Goal: Obtain resource: Download file/media

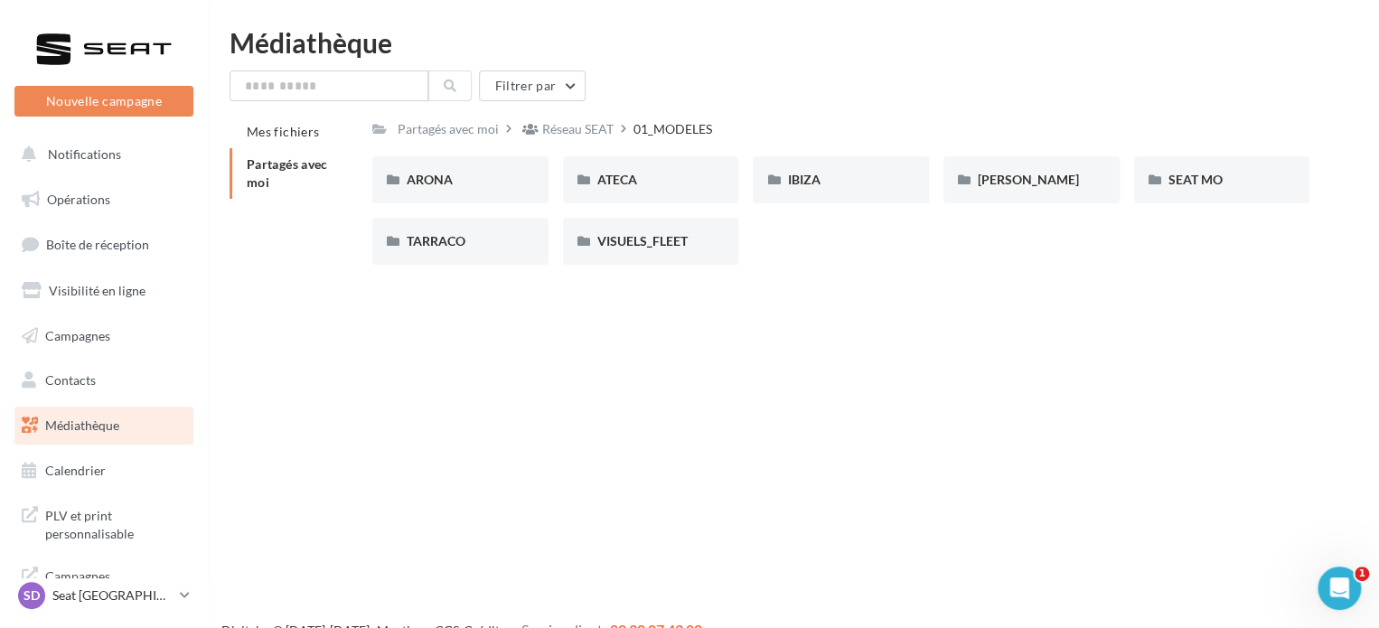
click at [788, 345] on div "Nouvelle campagne Nouvelle campagne Notifications Opérations Boîte de réception…" at bounding box center [689, 343] width 1379 height 628
click at [621, 358] on div "Nouvelle campagne Nouvelle campagne Notifications Opérations Boîte de réception…" at bounding box center [689, 343] width 1379 height 628
click at [690, 322] on div "Nouvelle campagne Nouvelle campagne Notifications Opérations Boîte de réception…" at bounding box center [689, 343] width 1379 height 628
click at [460, 182] on div "ARONA" at bounding box center [461, 180] width 108 height 18
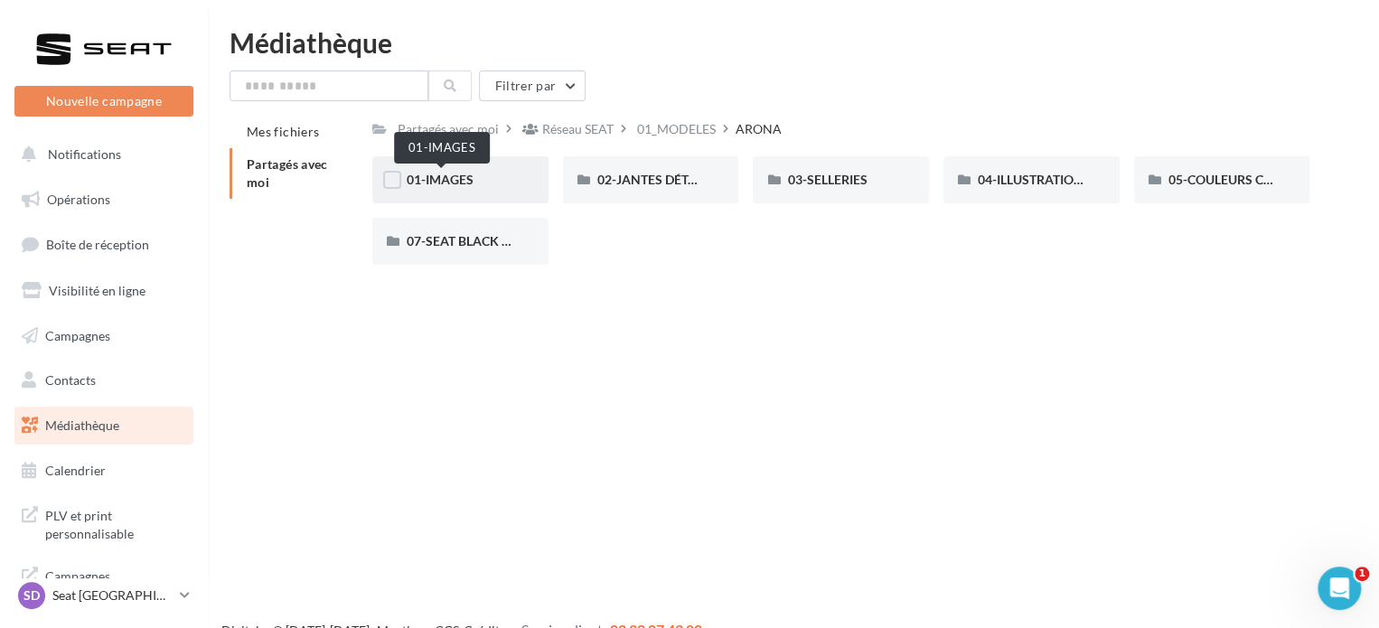
click at [448, 179] on span "01-IMAGES" at bounding box center [440, 179] width 67 height 15
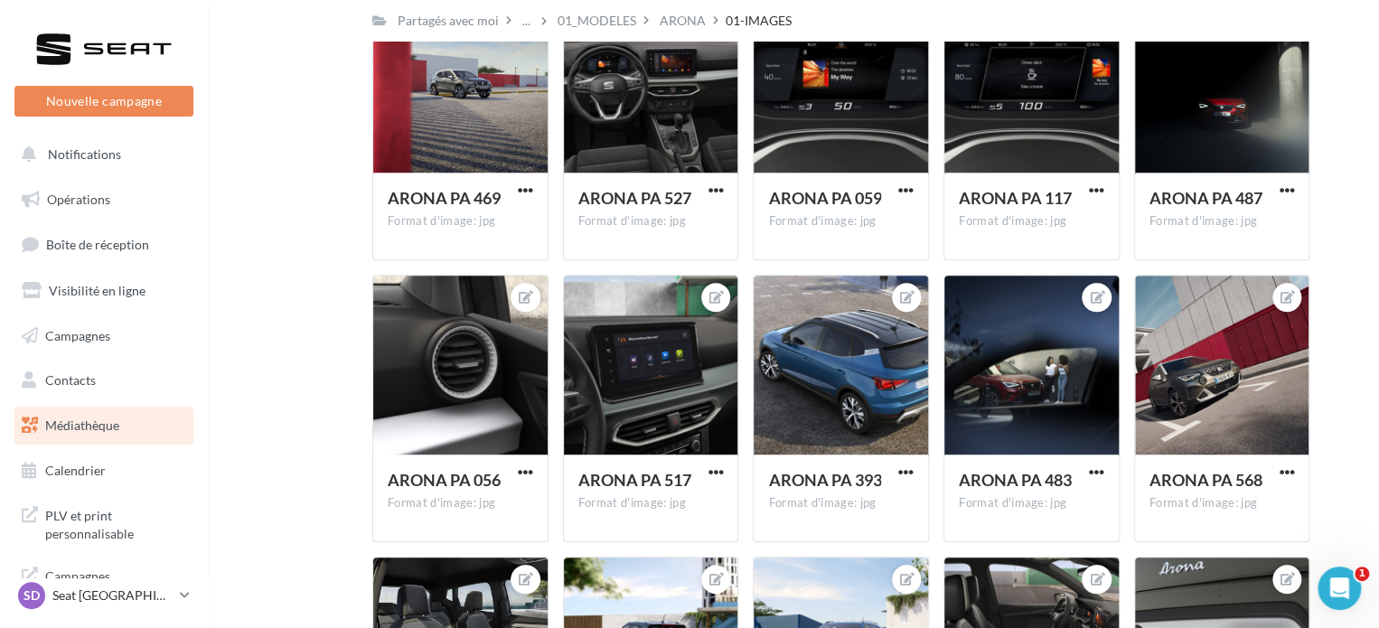
scroll to position [633, 0]
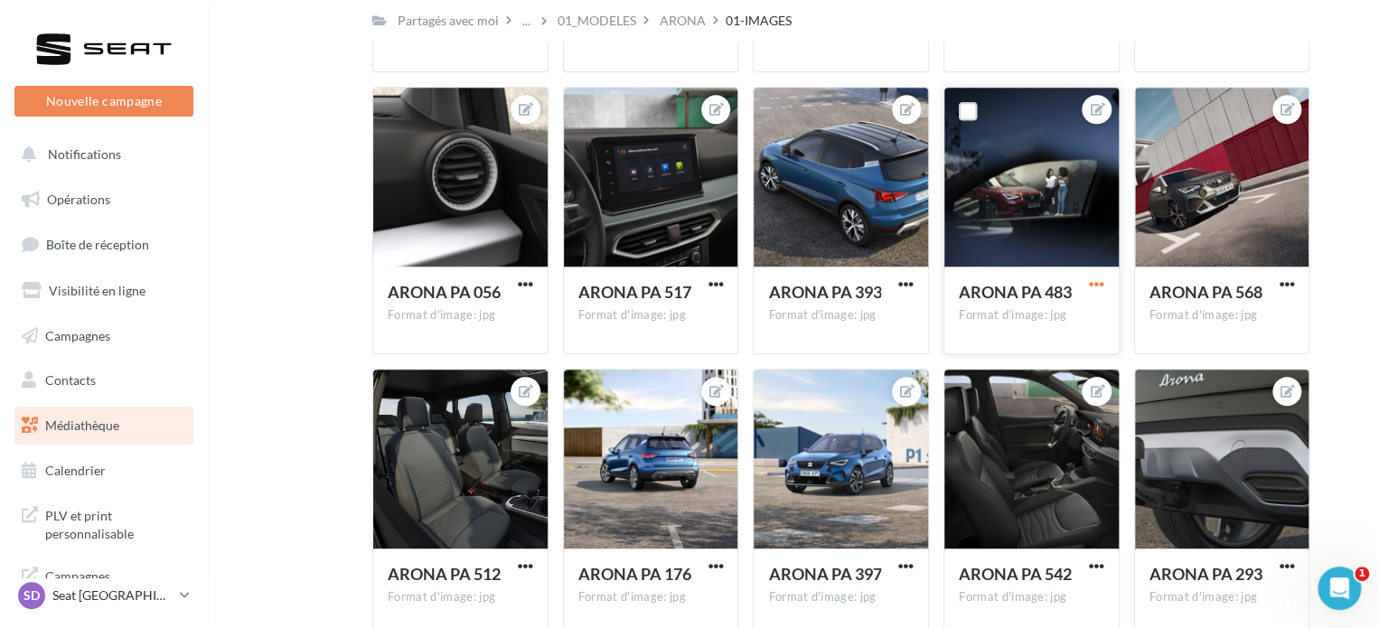
click at [1097, 283] on span "button" at bounding box center [1096, 284] width 15 height 15
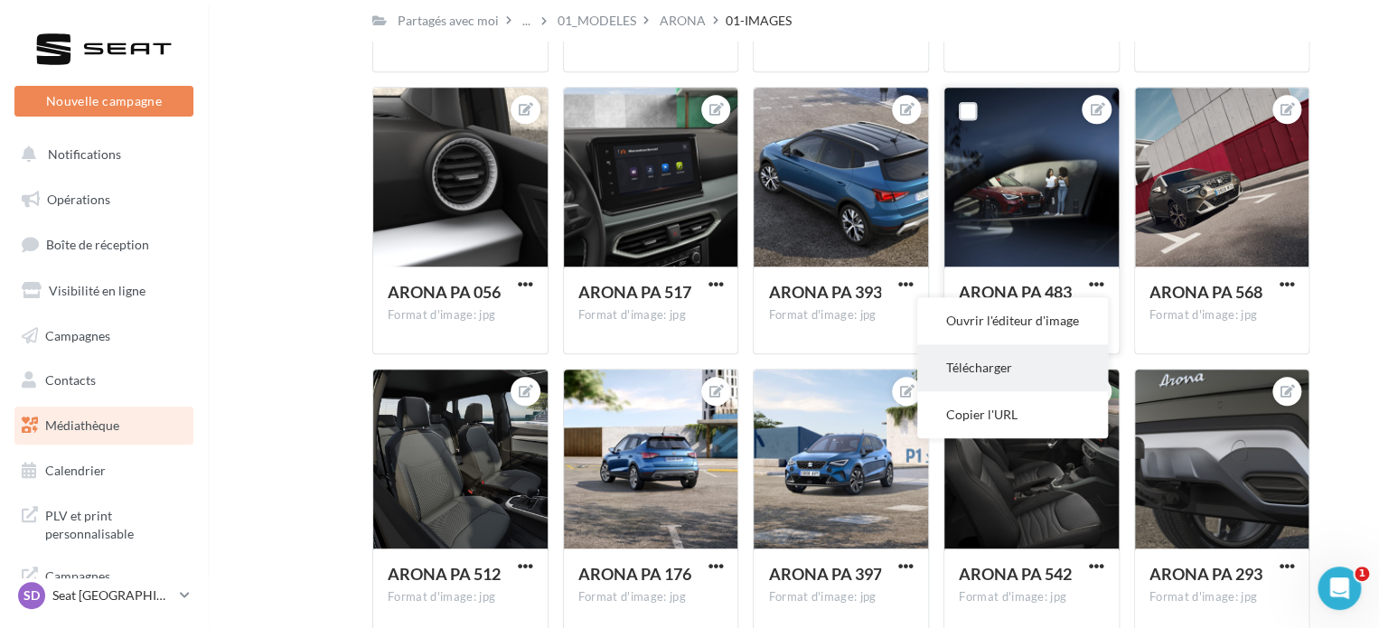
click at [987, 375] on button "Télécharger" at bounding box center [1012, 367] width 191 height 47
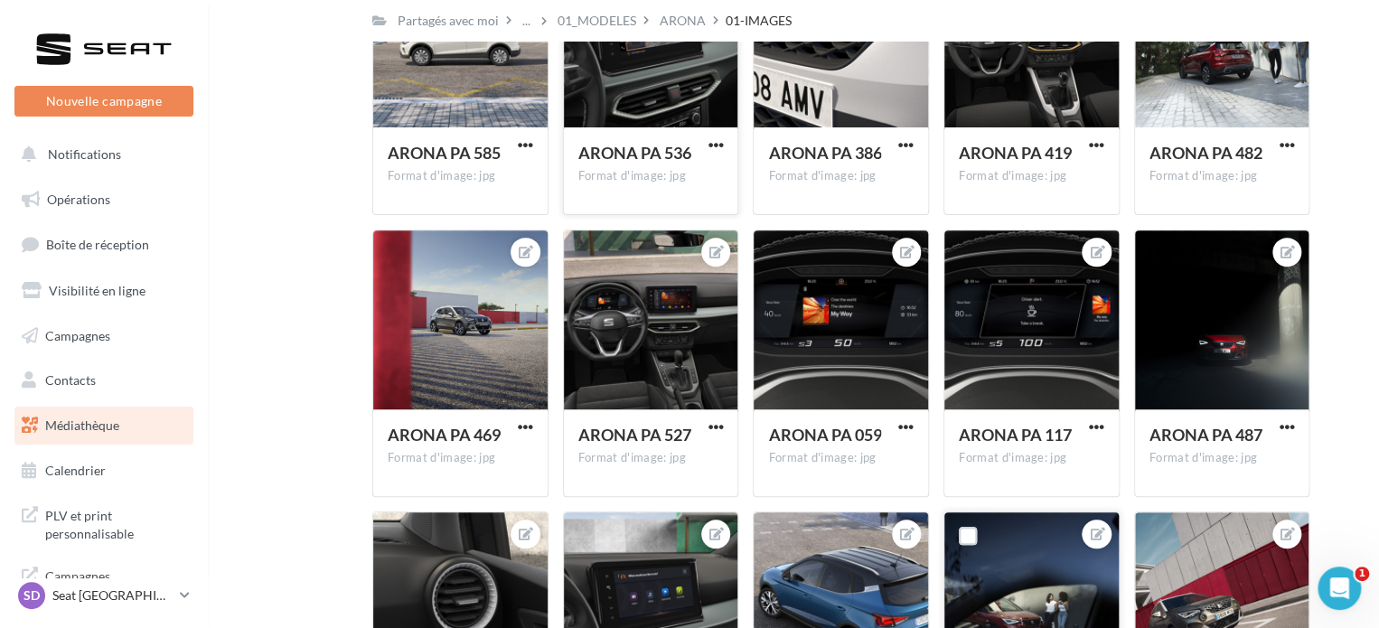
scroll to position [0, 0]
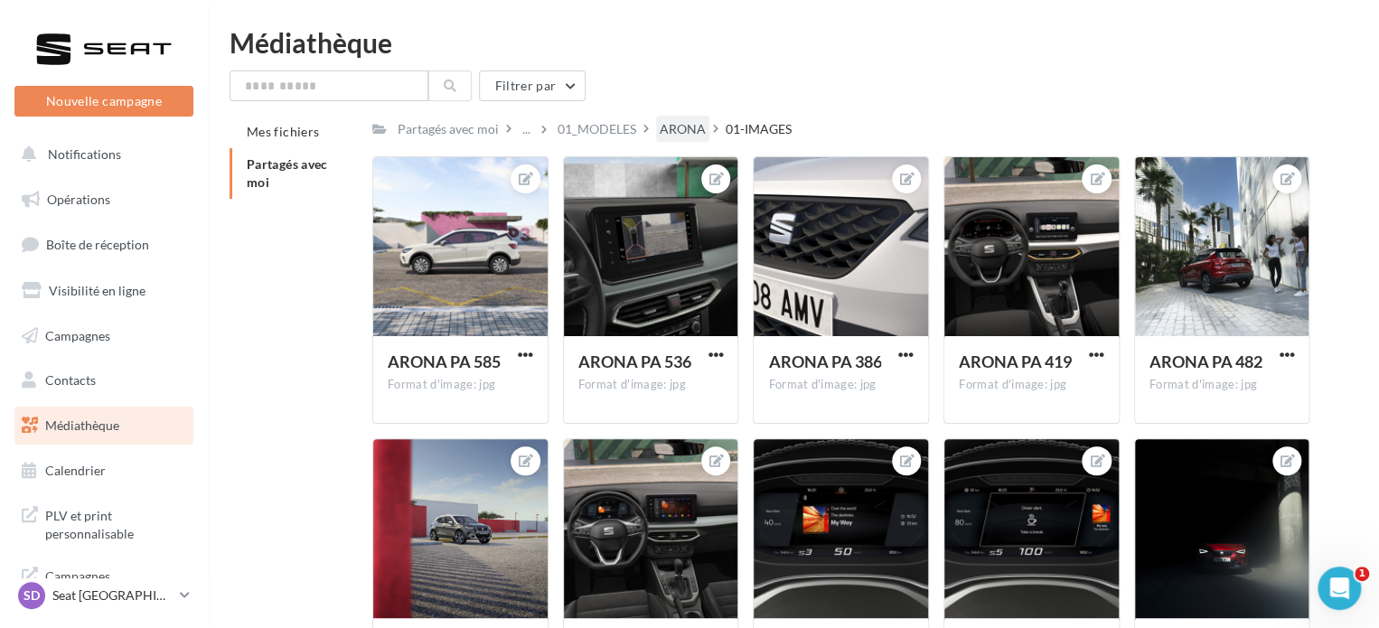
click at [680, 123] on div "ARONA" at bounding box center [683, 129] width 46 height 18
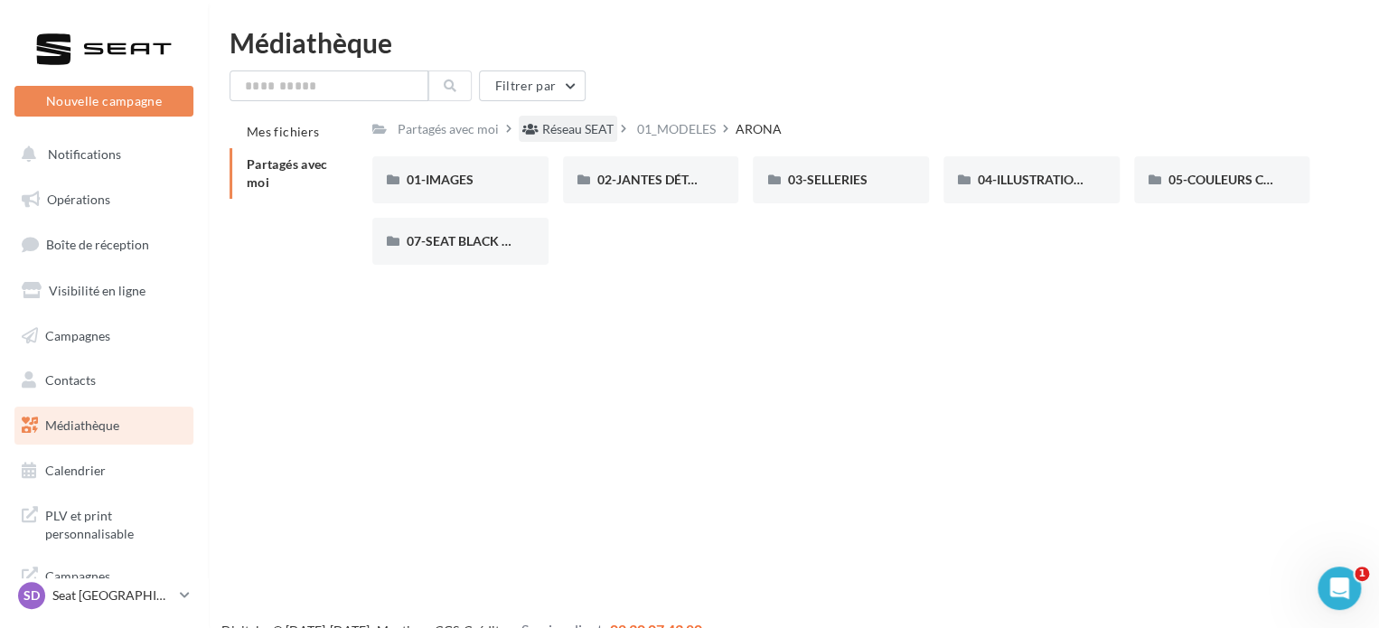
click at [594, 133] on div "Réseau SEAT" at bounding box center [577, 129] width 71 height 18
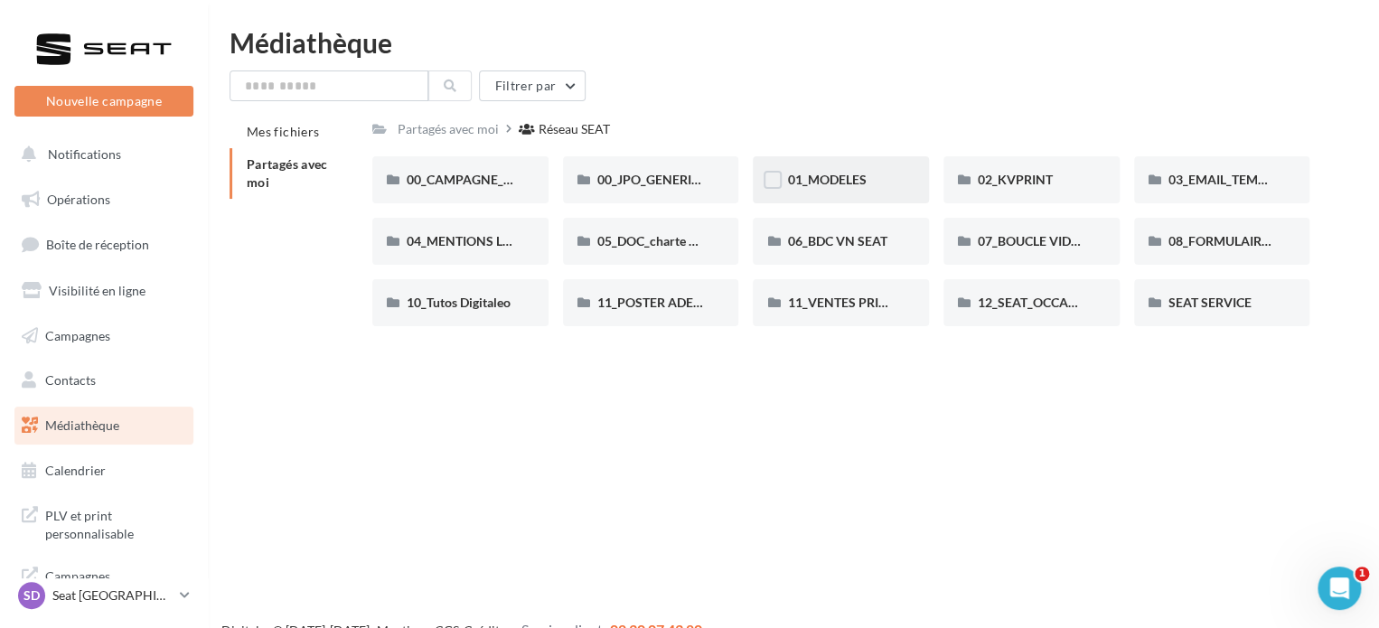
click at [821, 177] on span "01_MODELES" at bounding box center [826, 179] width 79 height 15
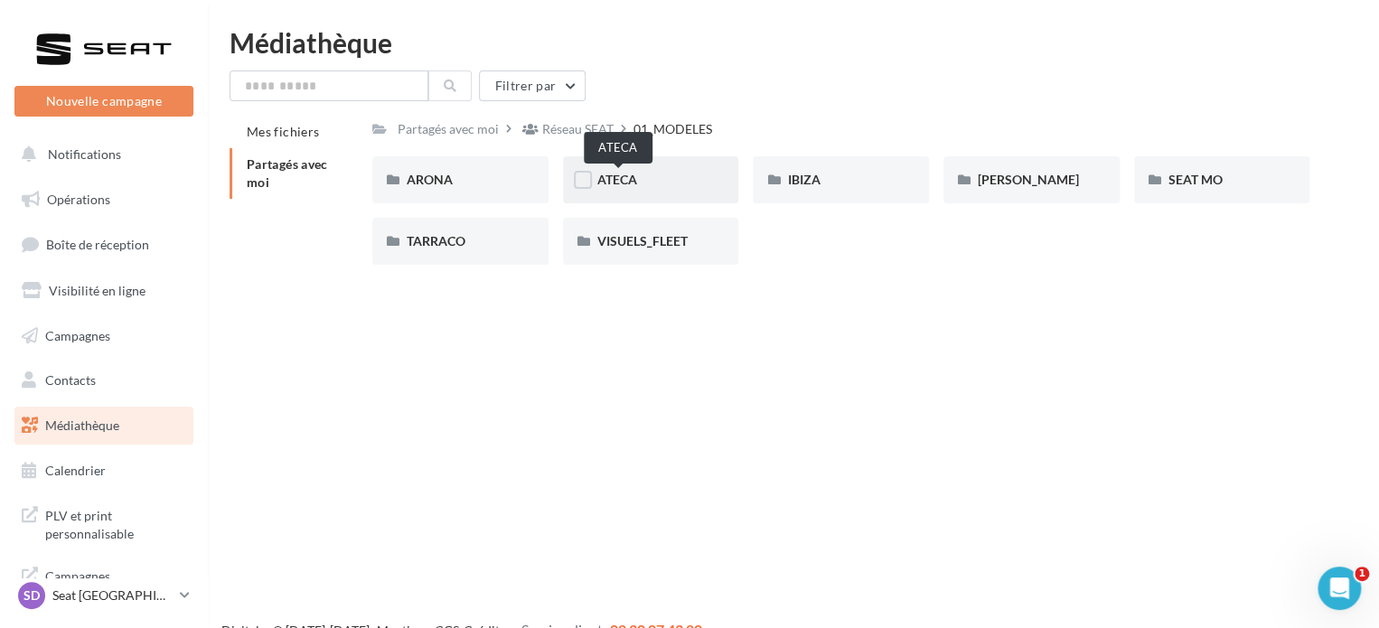
click at [625, 183] on span "ATECA" at bounding box center [617, 179] width 40 height 15
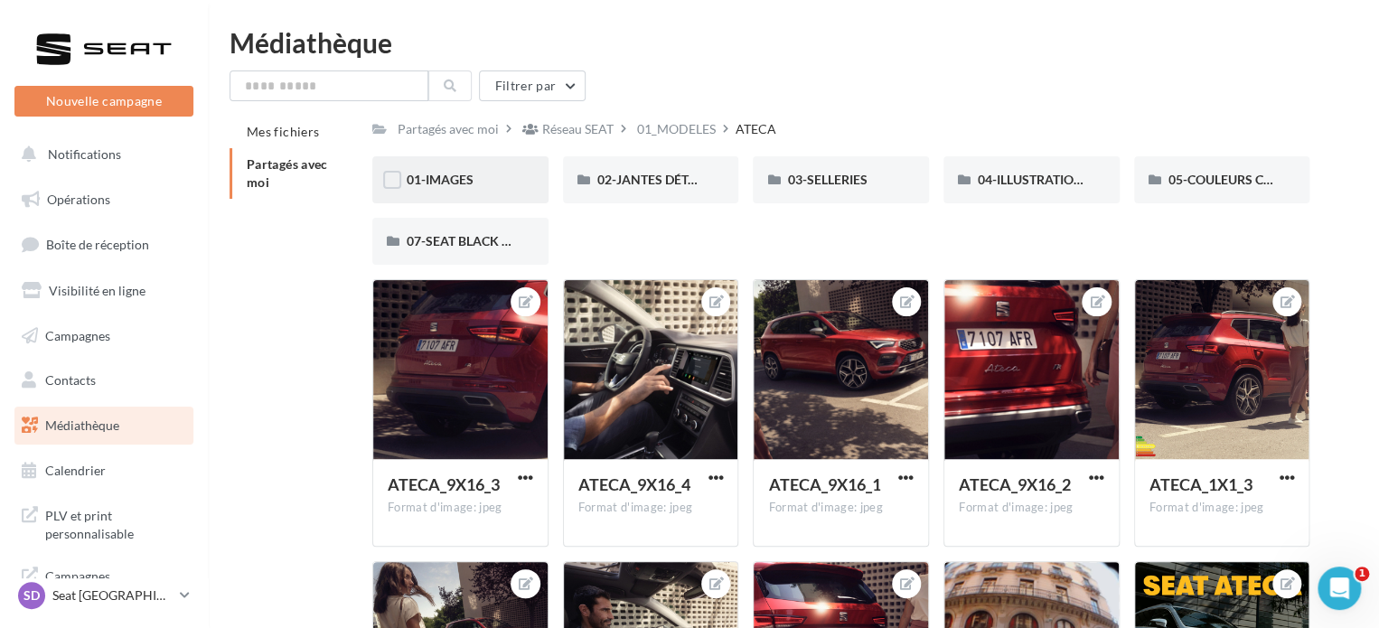
click at [480, 191] on div "01-IMAGES" at bounding box center [460, 179] width 176 height 47
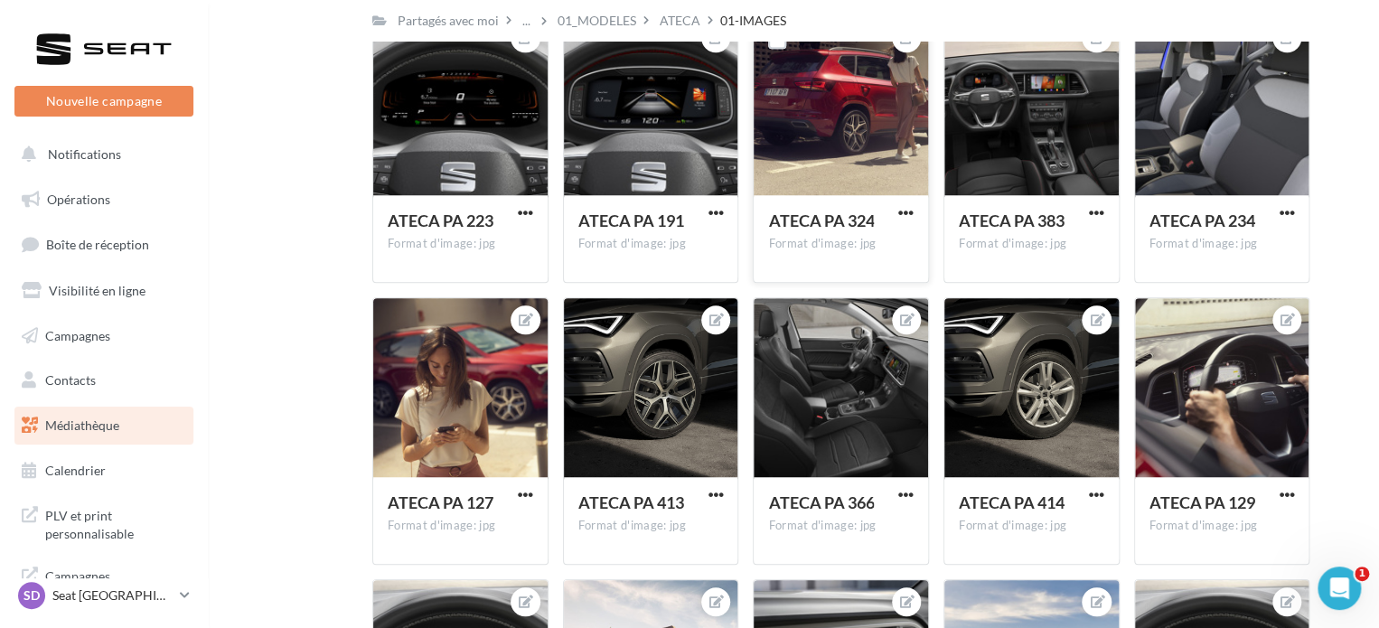
scroll to position [531, 0]
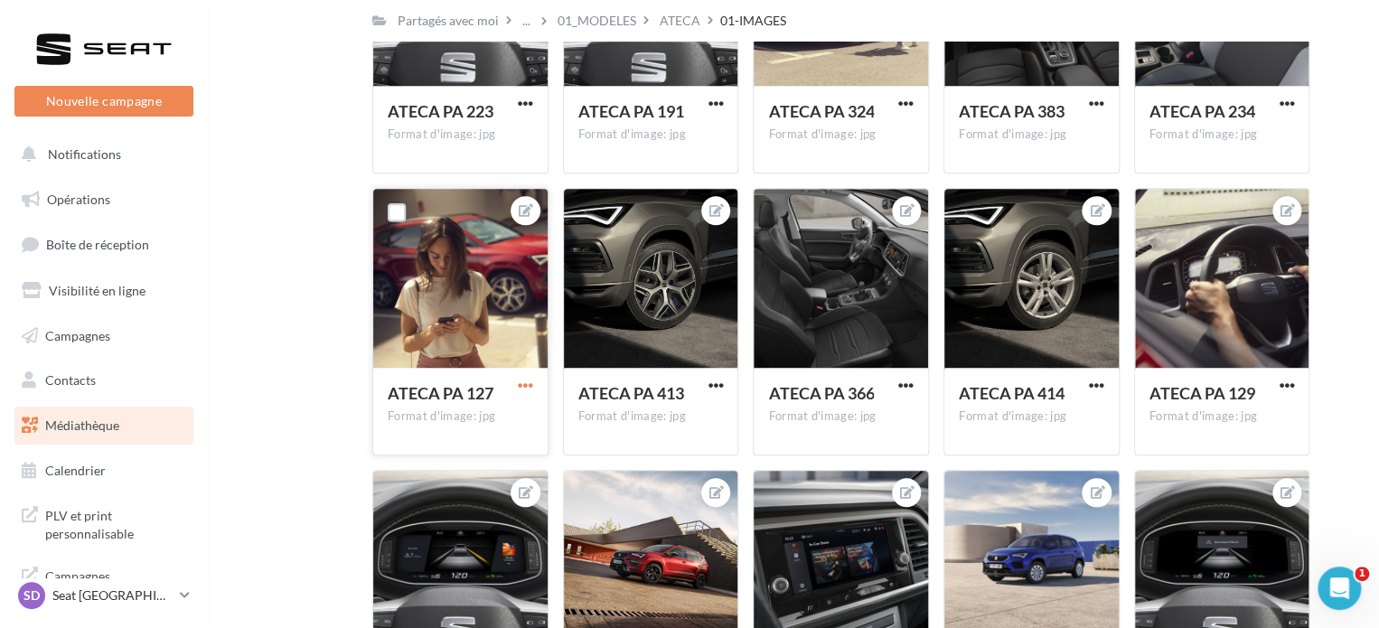
click at [524, 381] on span "button" at bounding box center [525, 385] width 15 height 15
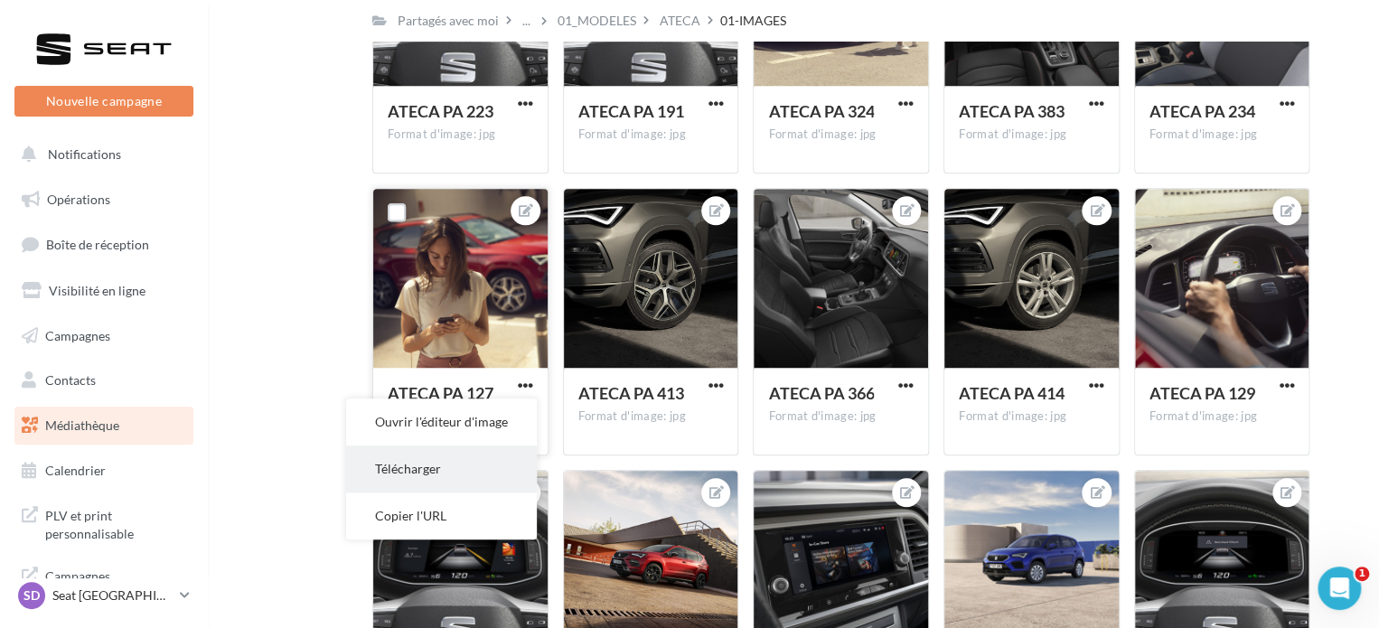
click at [431, 467] on button "Télécharger" at bounding box center [441, 469] width 191 height 47
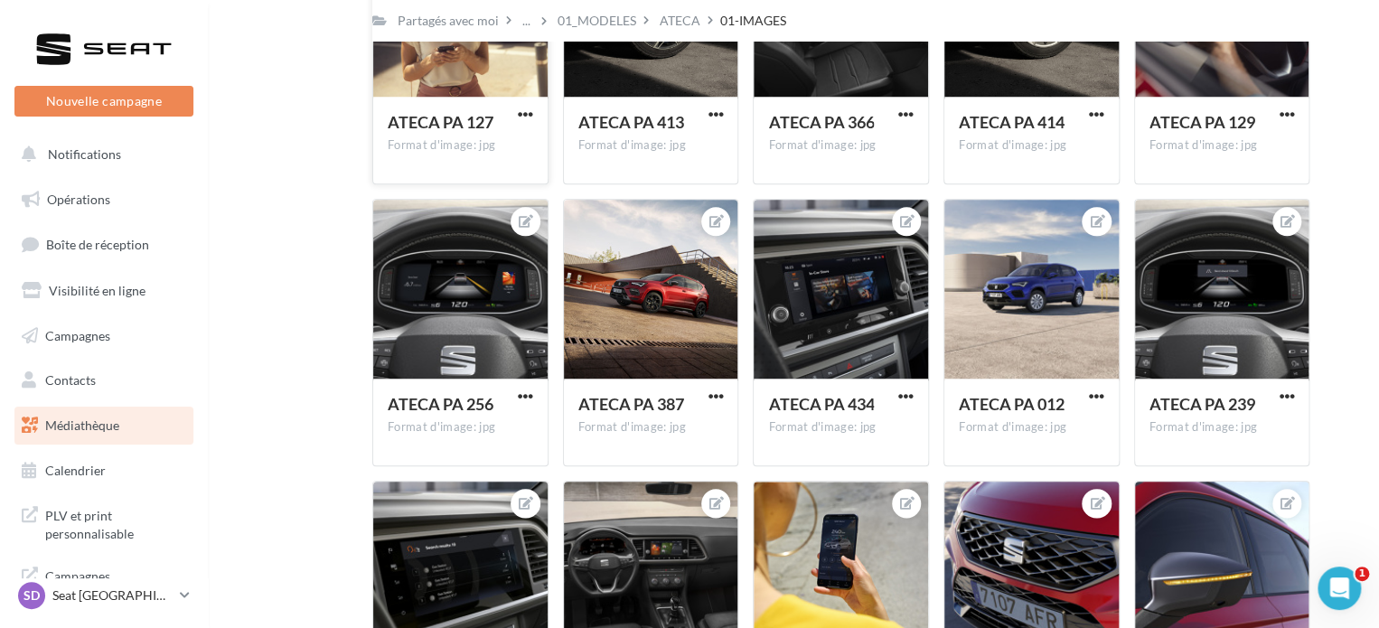
click at [1351, 408] on div "Mes fichiers Partagés avec moi Partagés avec moi ... 01_MODELES ATECA 01-IMAGES…" at bounding box center [801, 178] width 1142 height 1731
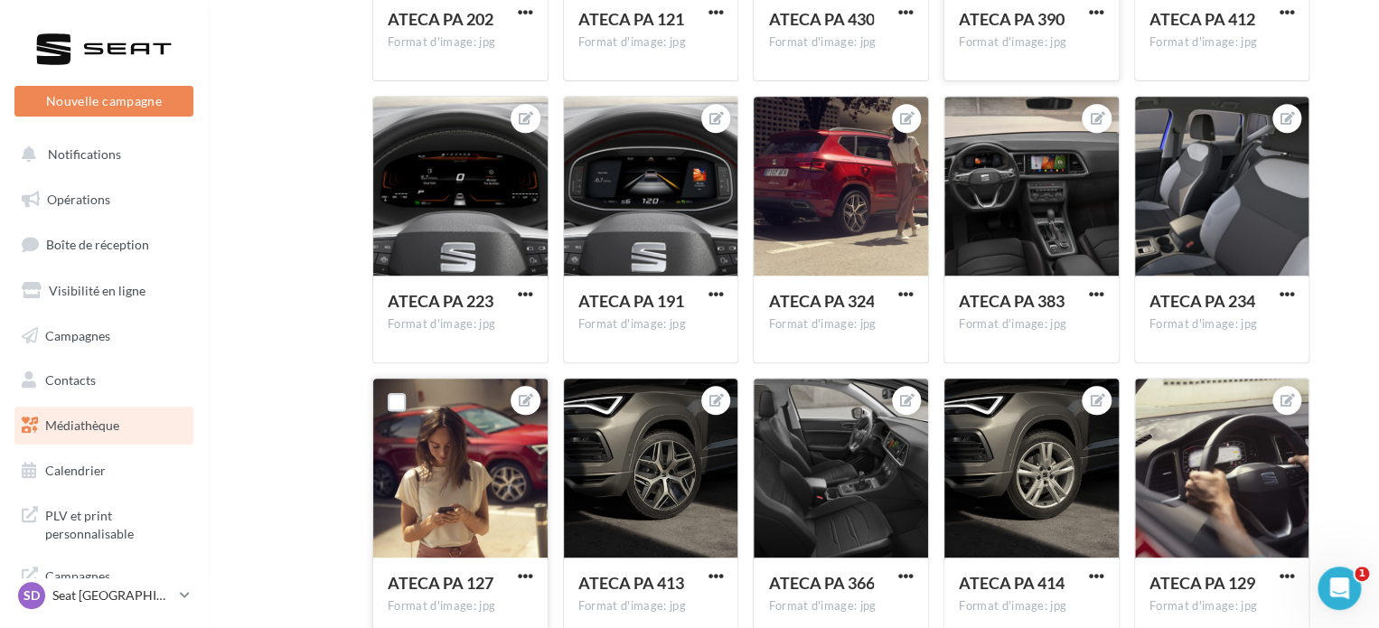
scroll to position [0, 0]
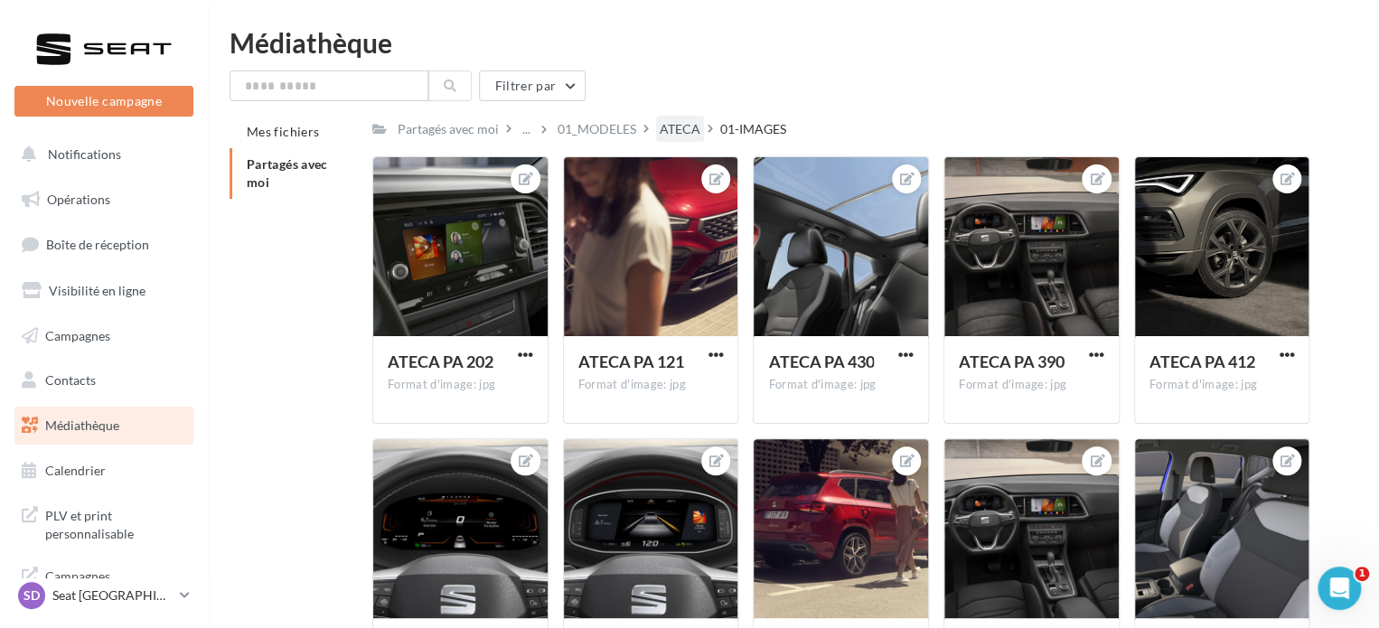
click at [676, 133] on div "ATECA" at bounding box center [680, 129] width 41 height 18
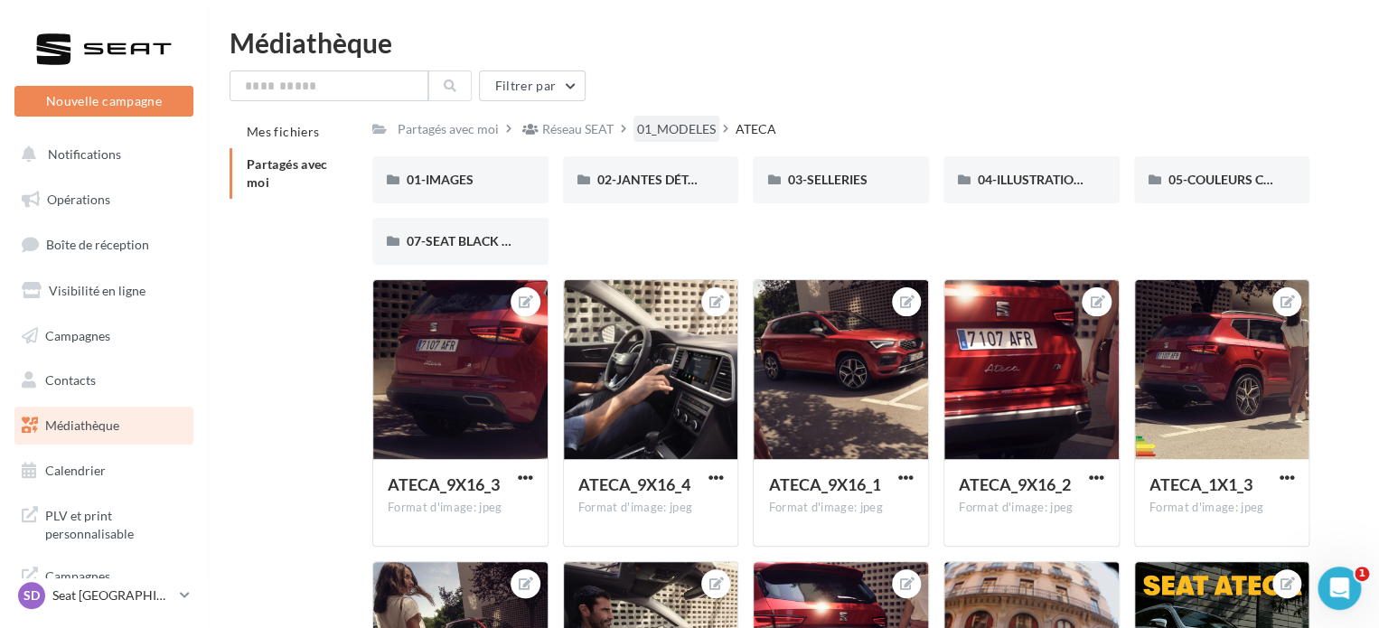
click at [686, 129] on div "01_MODELES" at bounding box center [676, 129] width 79 height 18
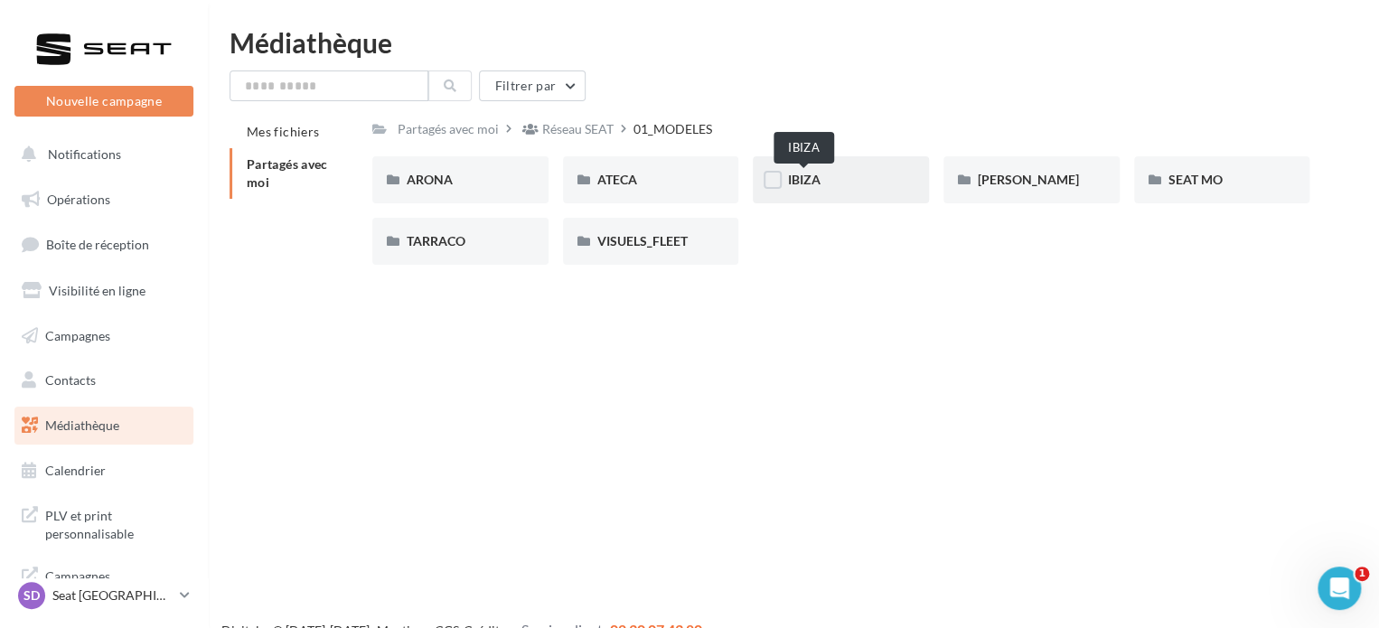
click at [812, 182] on span "IBIZA" at bounding box center [803, 179] width 33 height 15
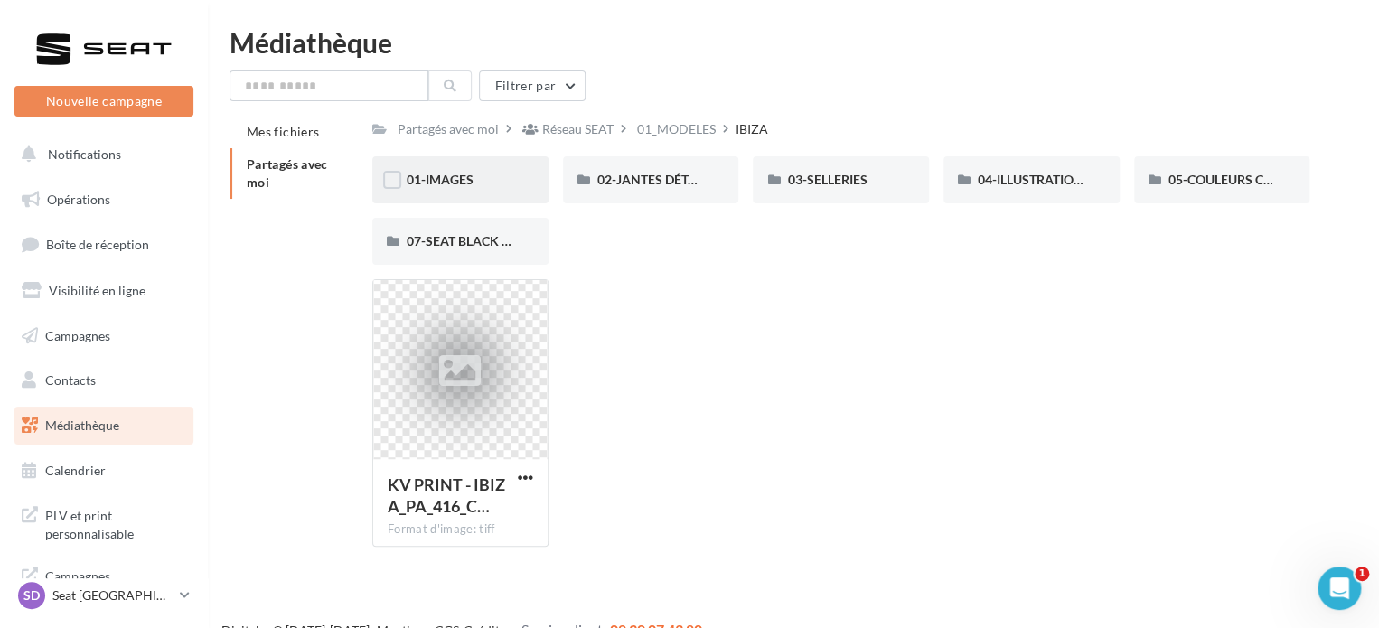
click at [478, 179] on div "01-IMAGES" at bounding box center [461, 180] width 108 height 18
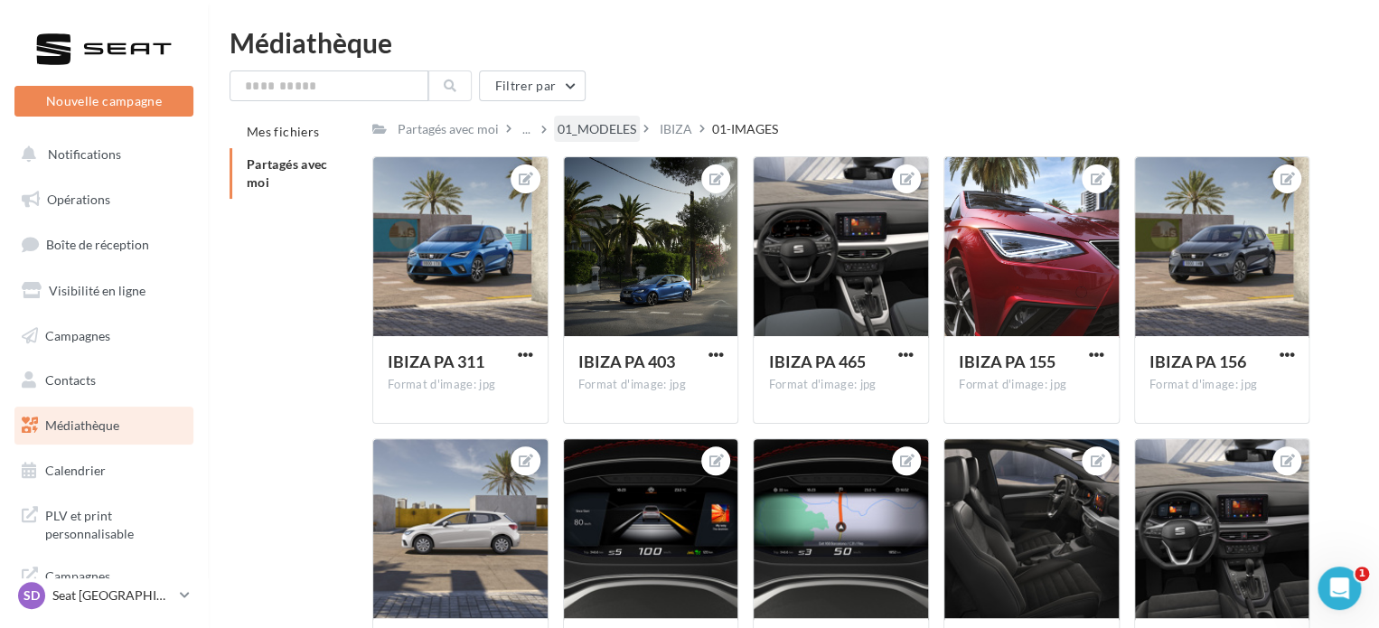
click at [596, 129] on div "01_MODELES" at bounding box center [597, 129] width 79 height 18
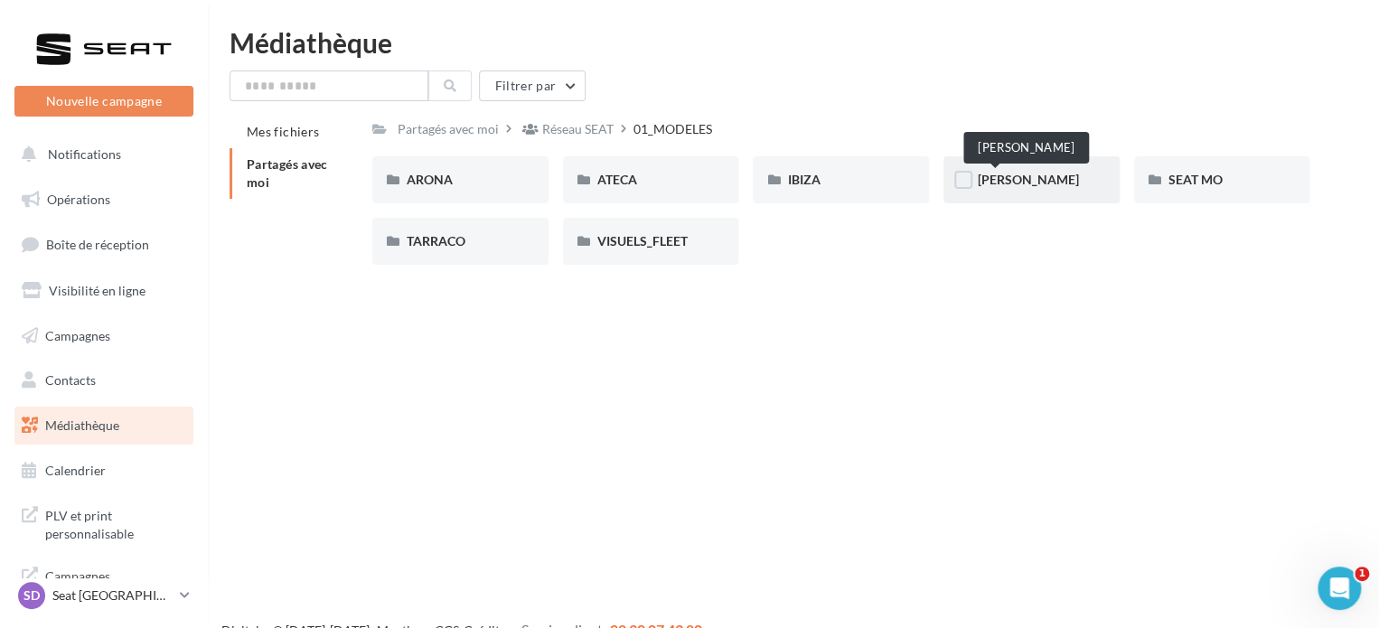
click at [1003, 180] on span "[PERSON_NAME]" at bounding box center [1028, 179] width 101 height 15
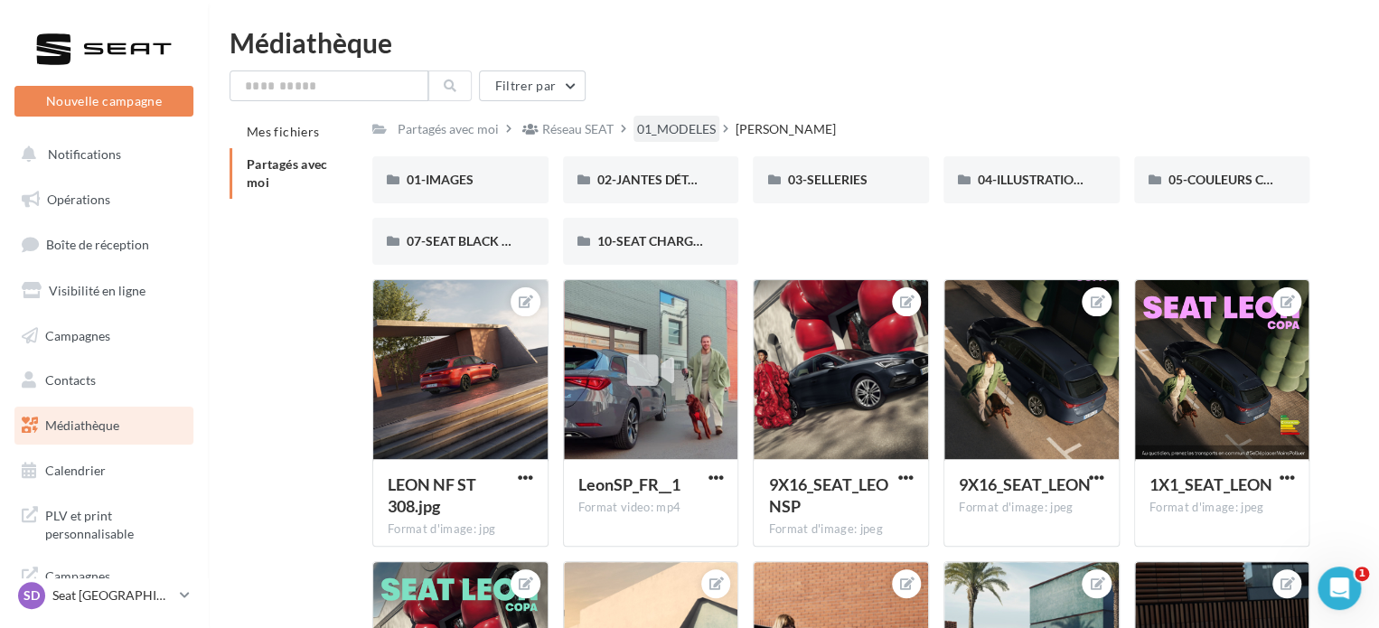
click at [685, 131] on div "01_MODELES" at bounding box center [676, 129] width 79 height 18
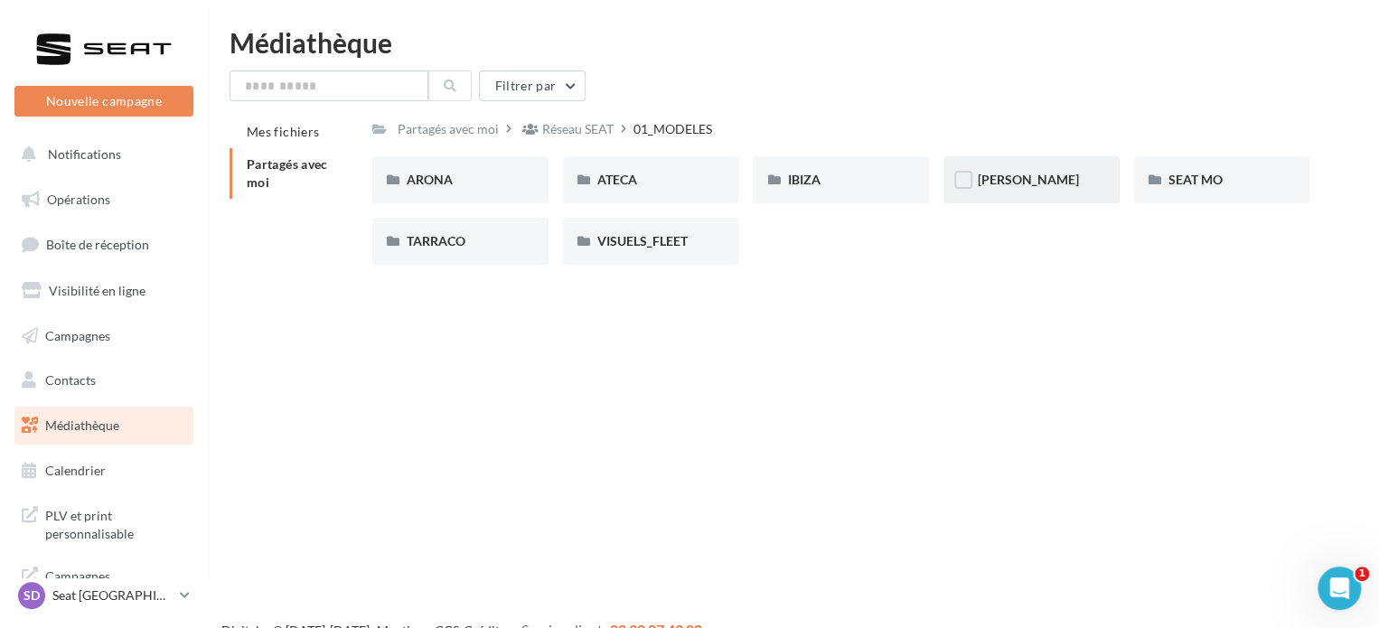
click at [1018, 187] on div "[PERSON_NAME]" at bounding box center [1032, 180] width 108 height 18
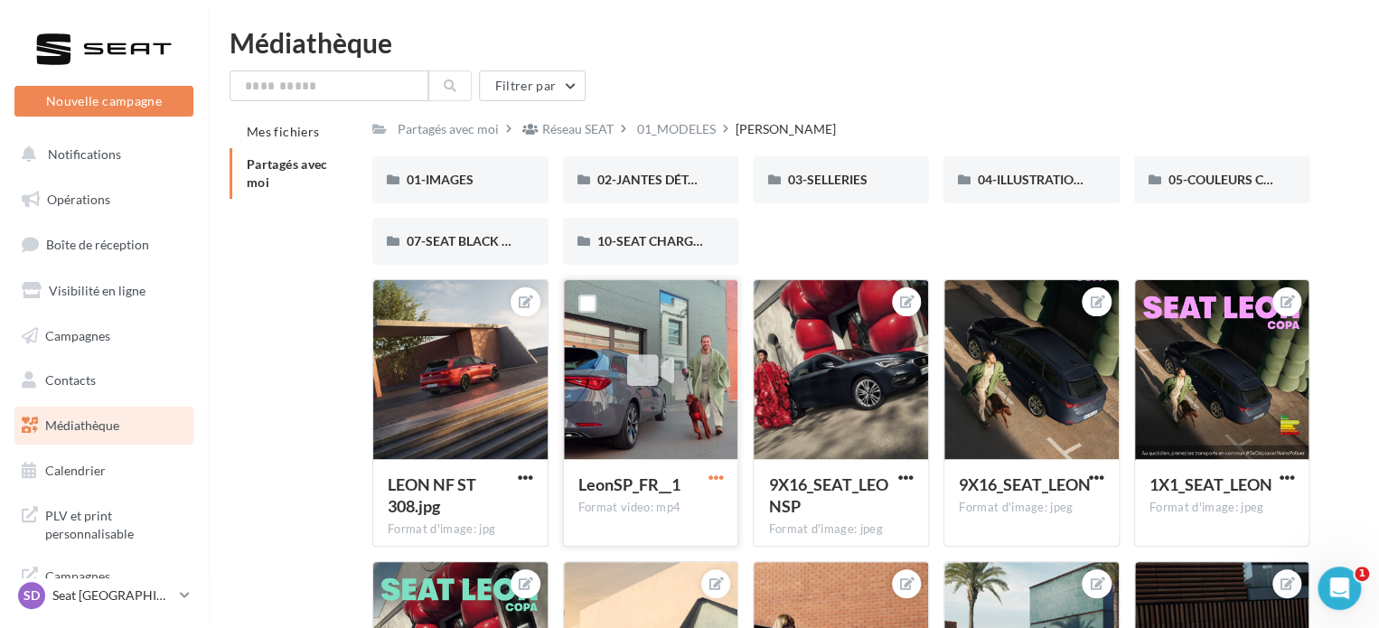
click at [717, 484] on span "button" at bounding box center [715, 477] width 15 height 15
click at [636, 510] on button "Télécharger" at bounding box center [636, 513] width 181 height 47
click at [677, 119] on div "01_MODELES" at bounding box center [676, 129] width 86 height 26
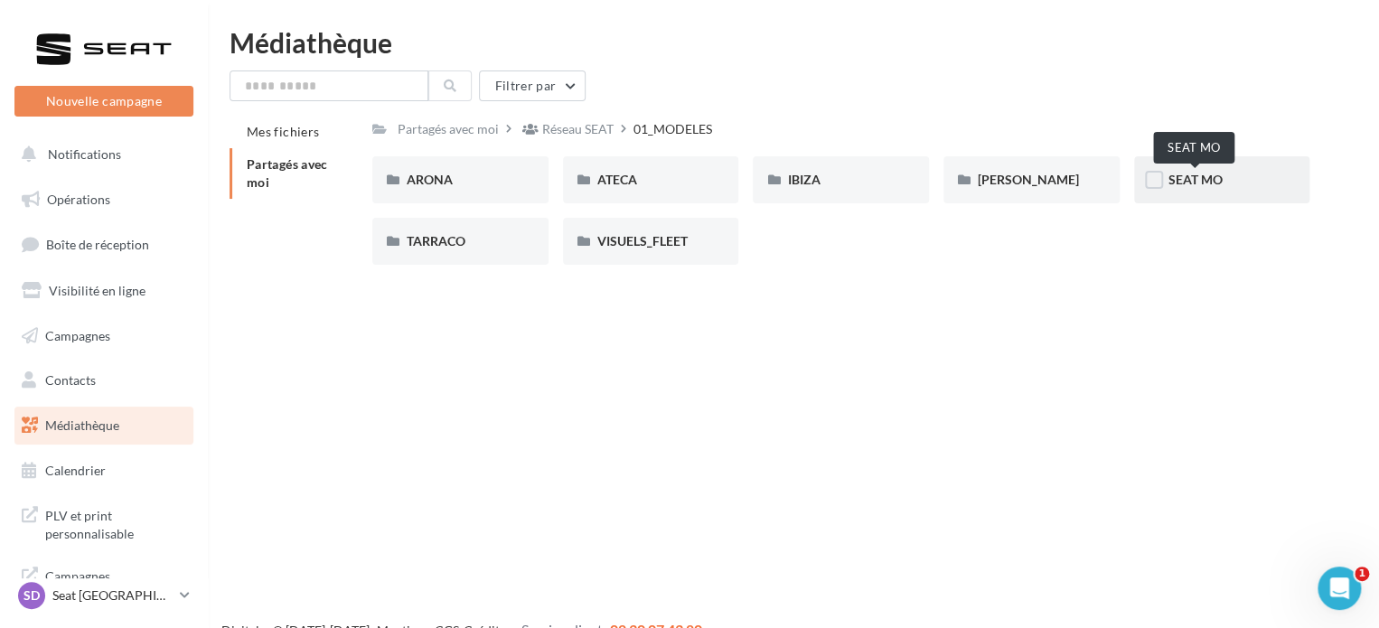
click at [1187, 183] on span "SEAT MO" at bounding box center [1195, 179] width 54 height 15
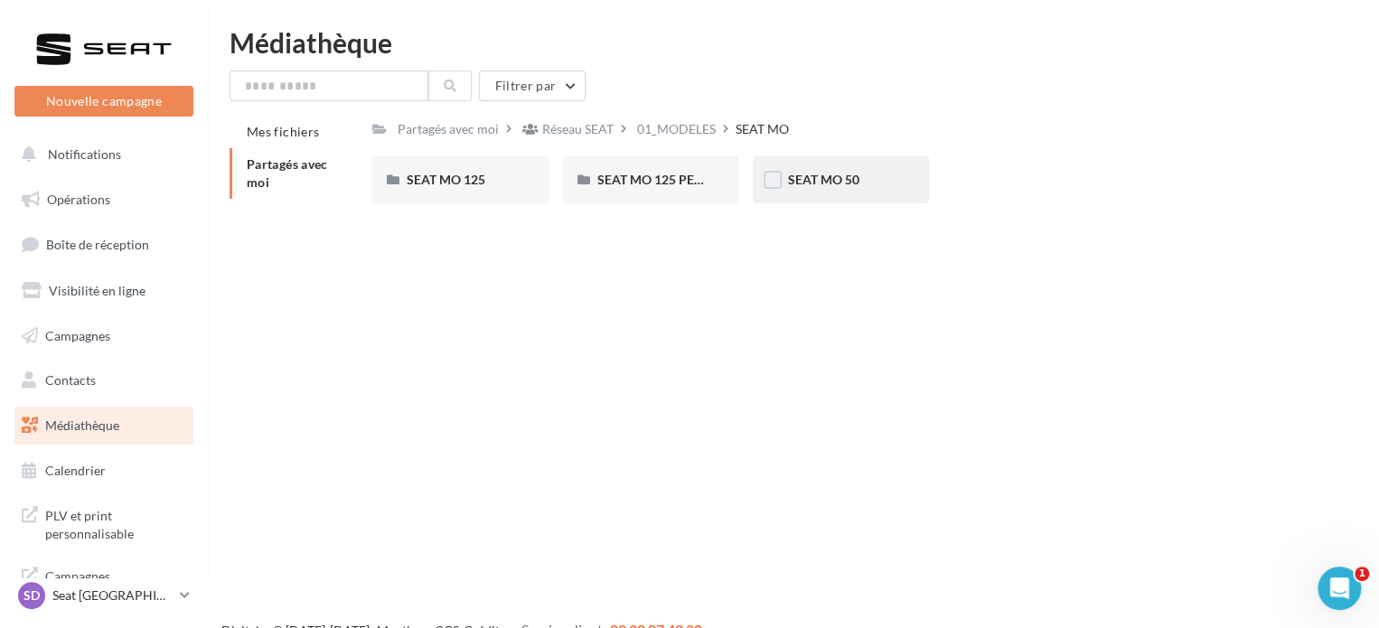
click at [803, 176] on span "SEAT MO 50" at bounding box center [822, 179] width 71 height 15
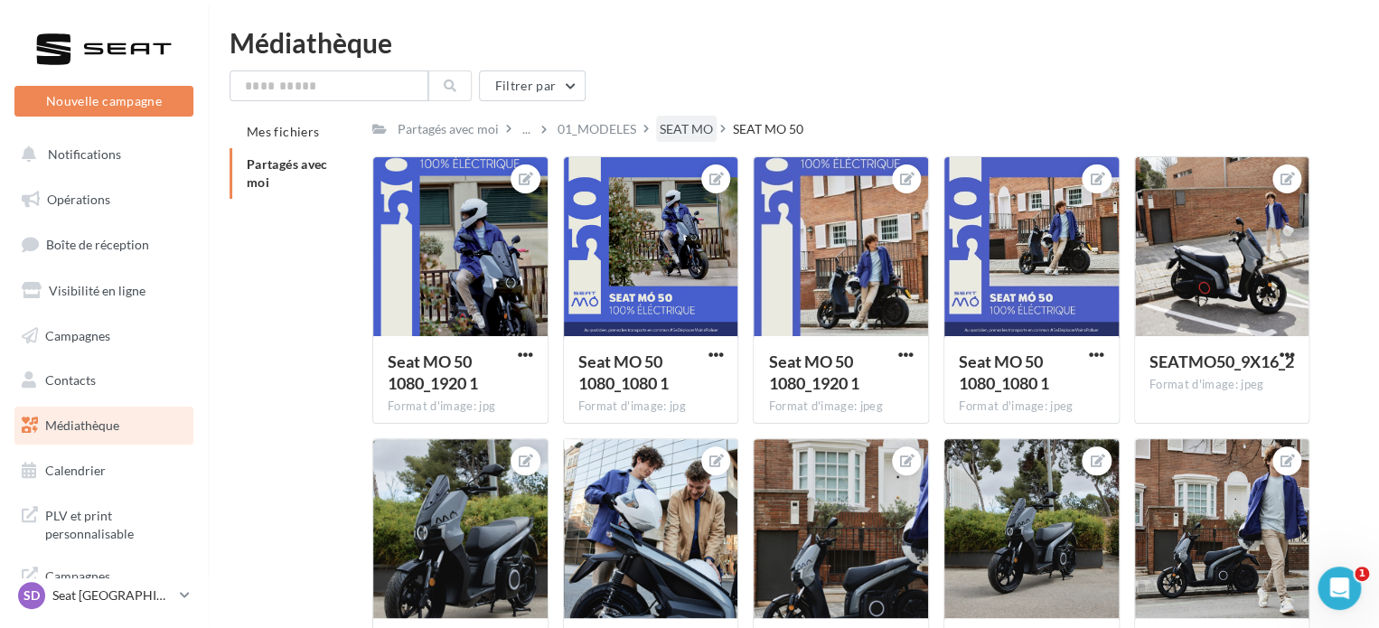
click at [687, 129] on div "SEAT MO" at bounding box center [686, 129] width 53 height 18
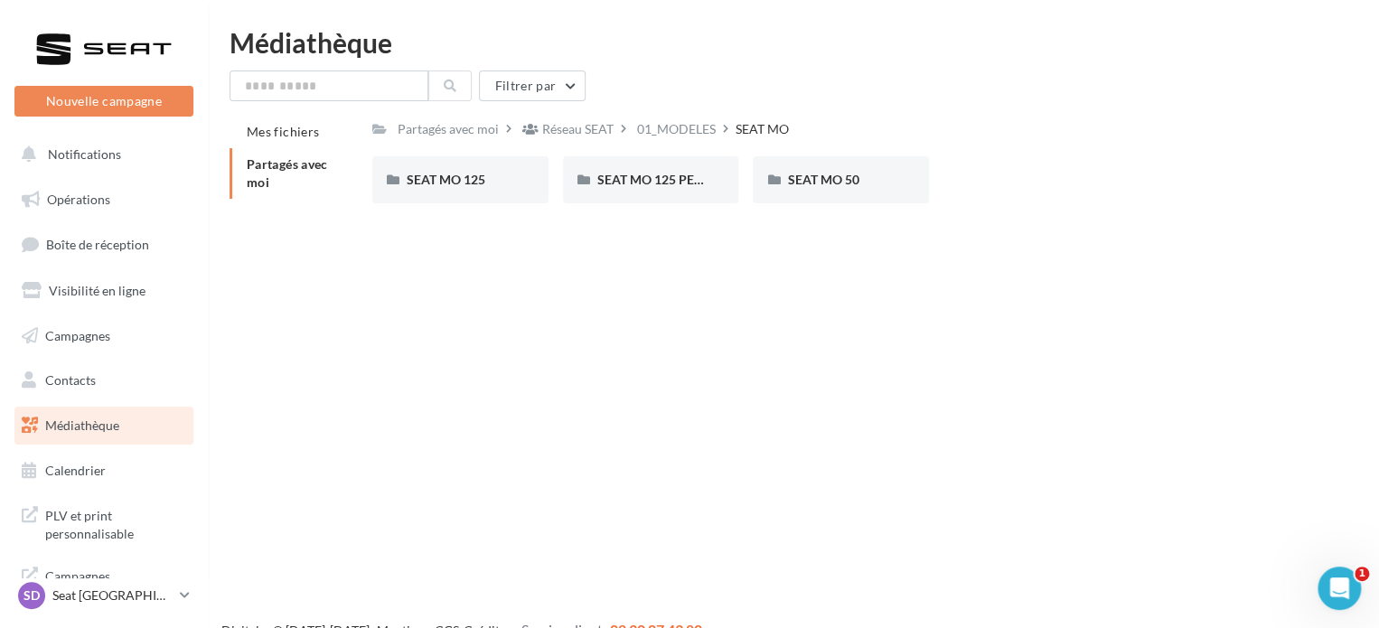
click at [598, 134] on div "Réseau SEAT" at bounding box center [577, 129] width 71 height 18
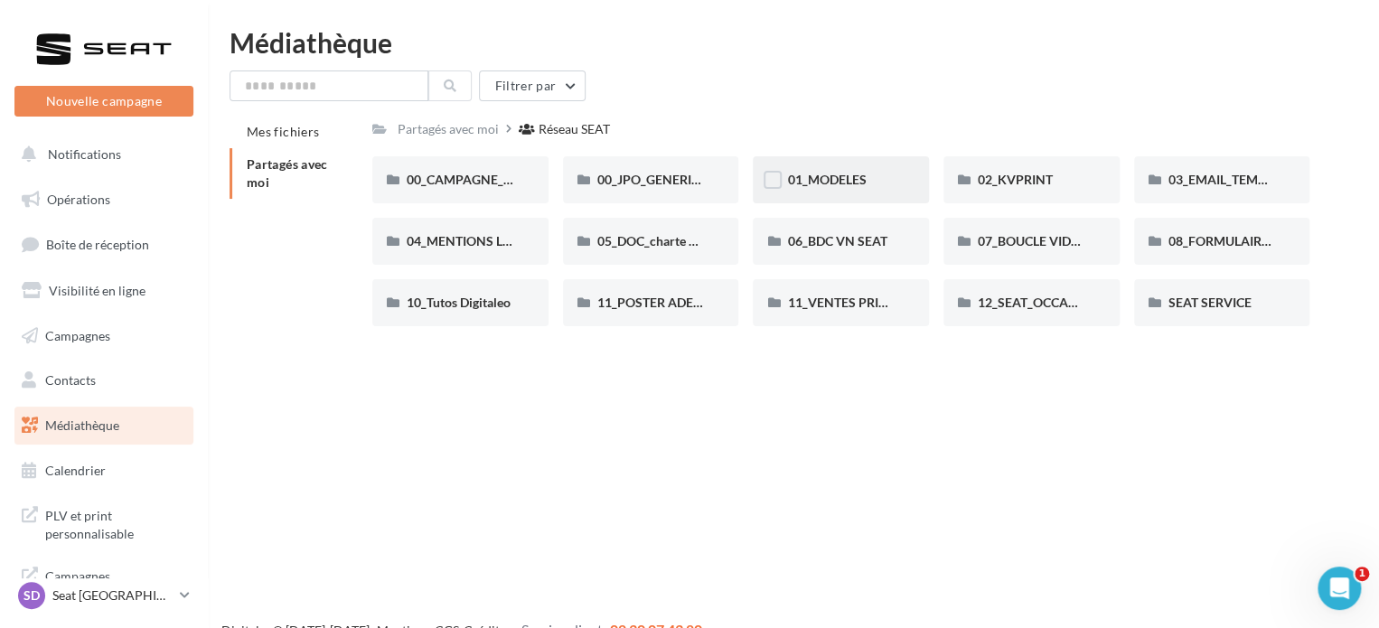
click at [815, 188] on div "01_MODELES" at bounding box center [841, 180] width 108 height 18
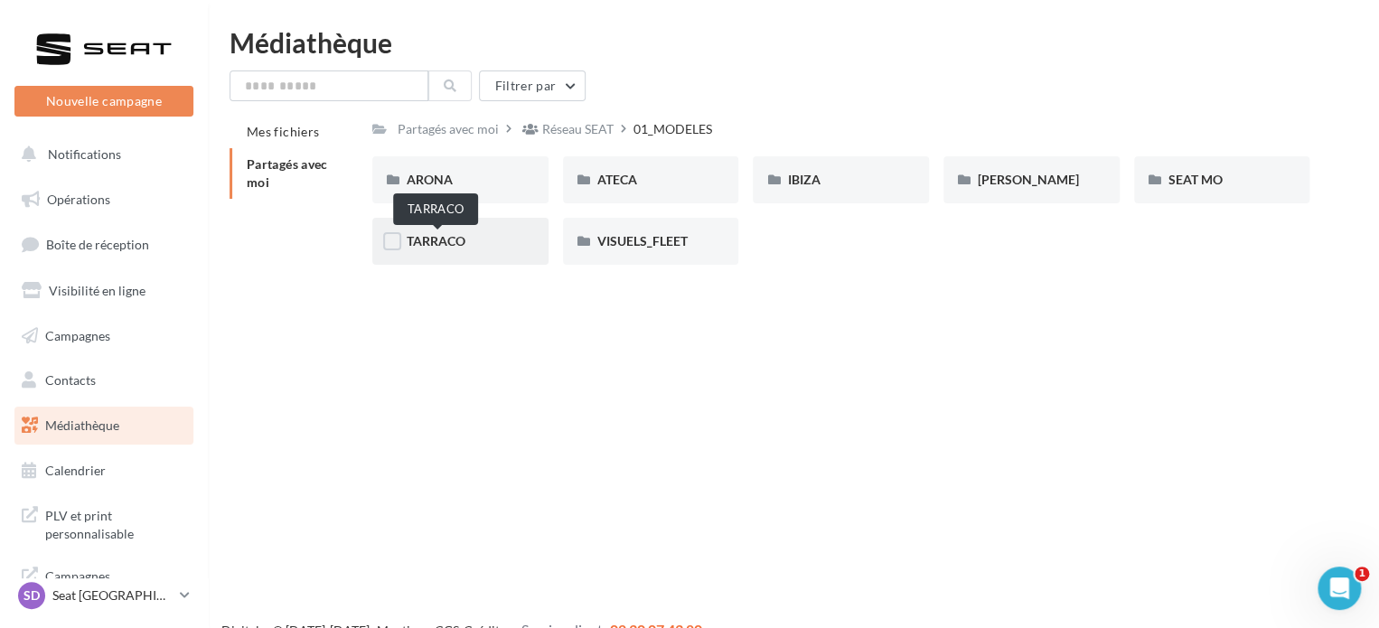
click at [452, 247] on span "TARRACO" at bounding box center [436, 240] width 59 height 15
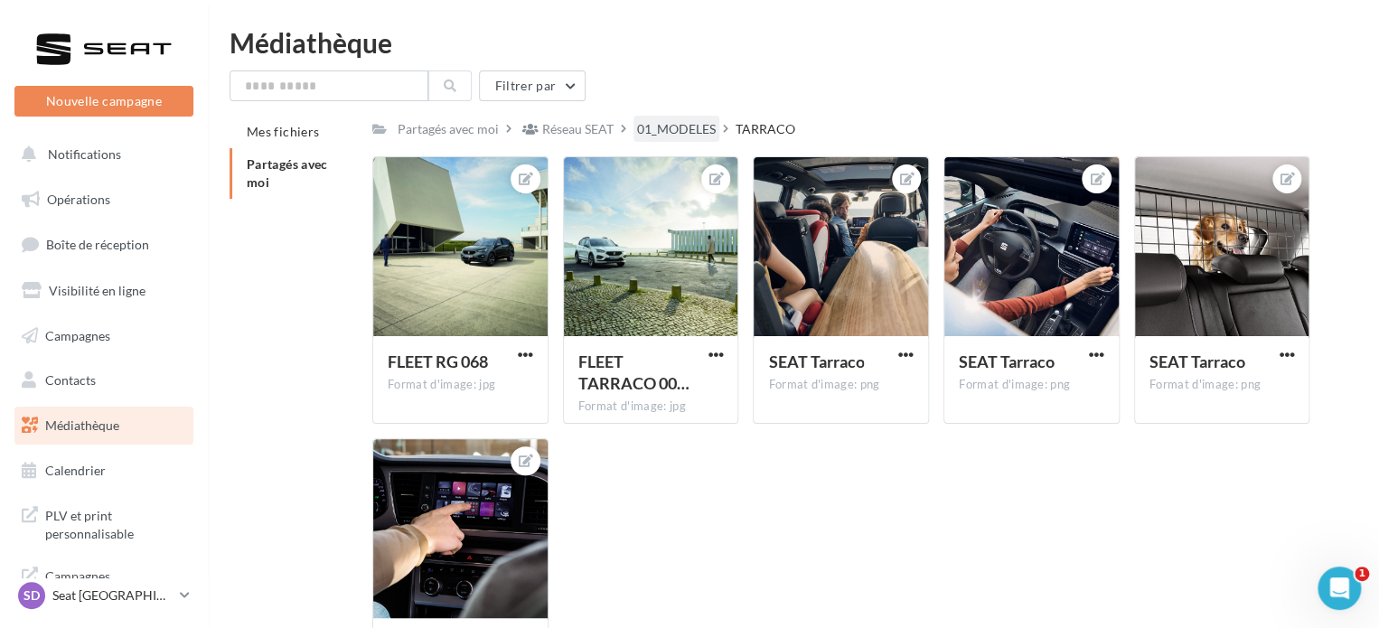
click at [672, 123] on div "01_MODELES" at bounding box center [676, 129] width 79 height 18
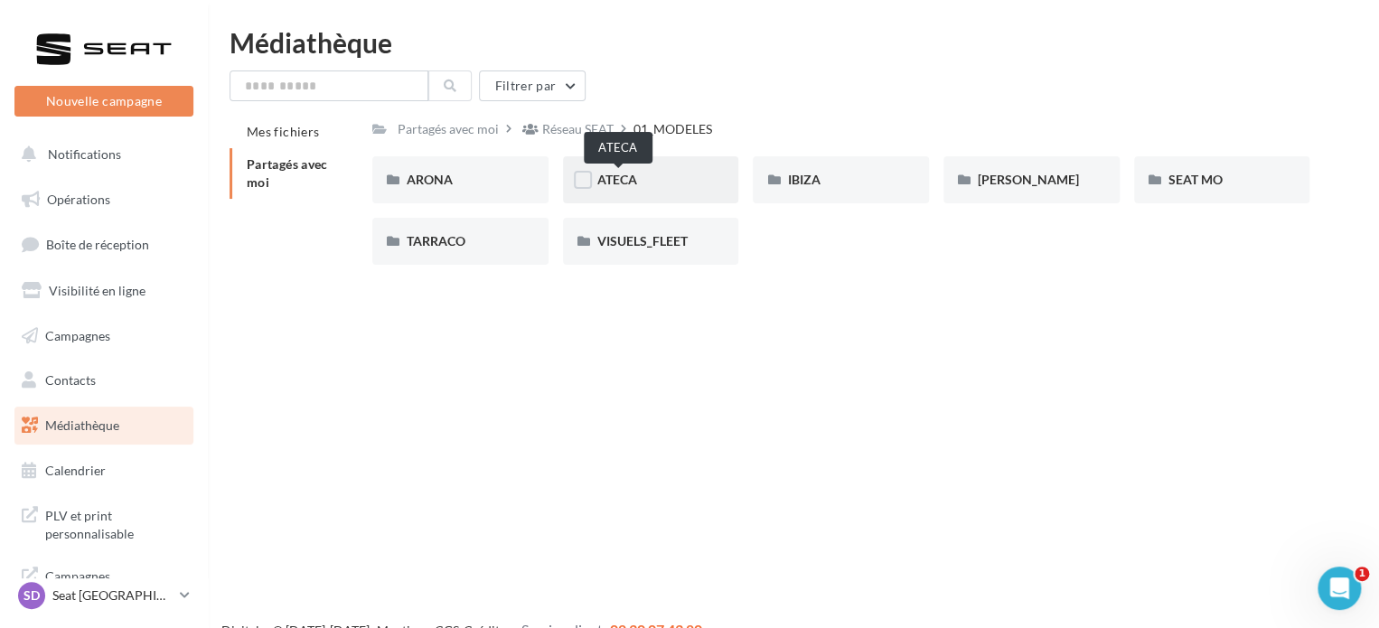
click at [619, 182] on span "ATECA" at bounding box center [617, 179] width 40 height 15
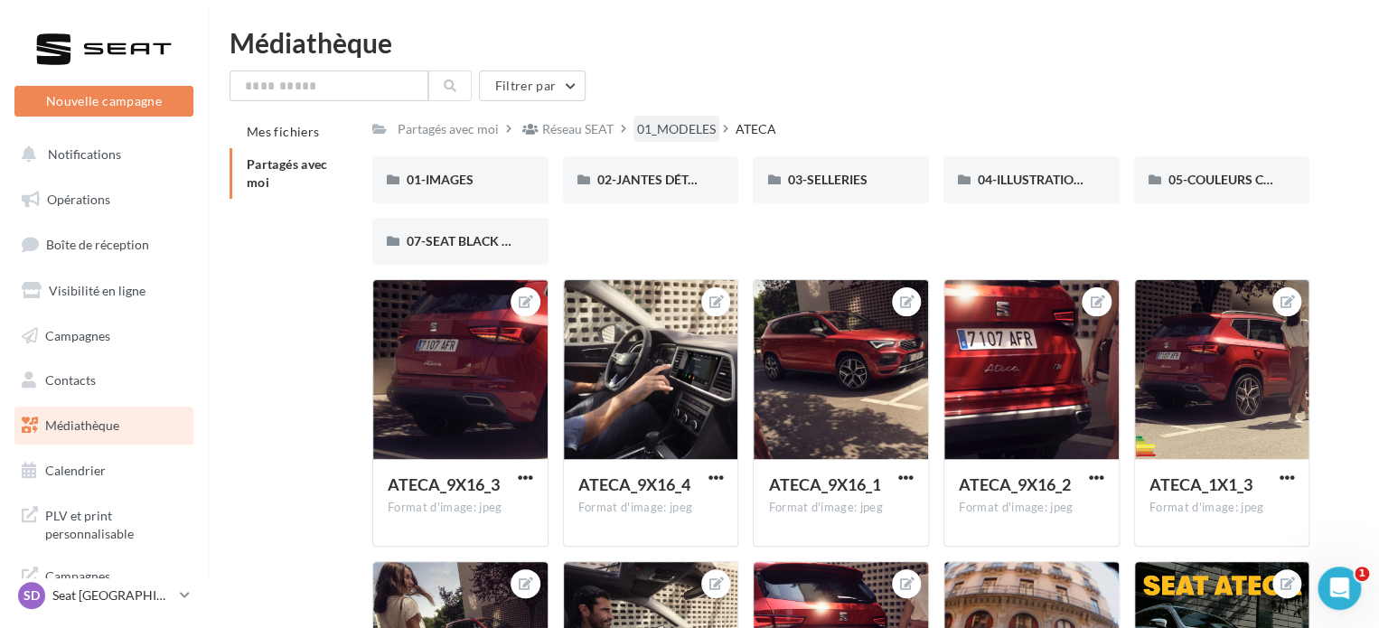
click at [649, 125] on div "01_MODELES" at bounding box center [676, 129] width 79 height 18
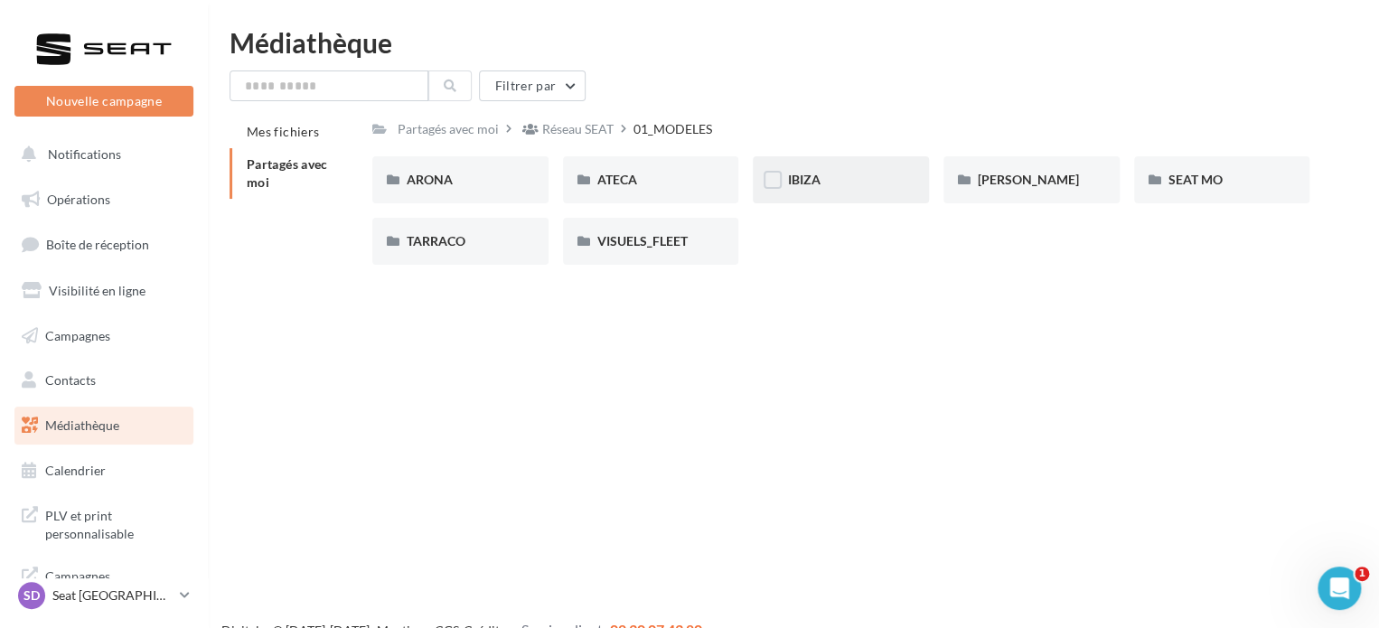
click at [838, 170] on div "IBIZA" at bounding box center [841, 179] width 176 height 47
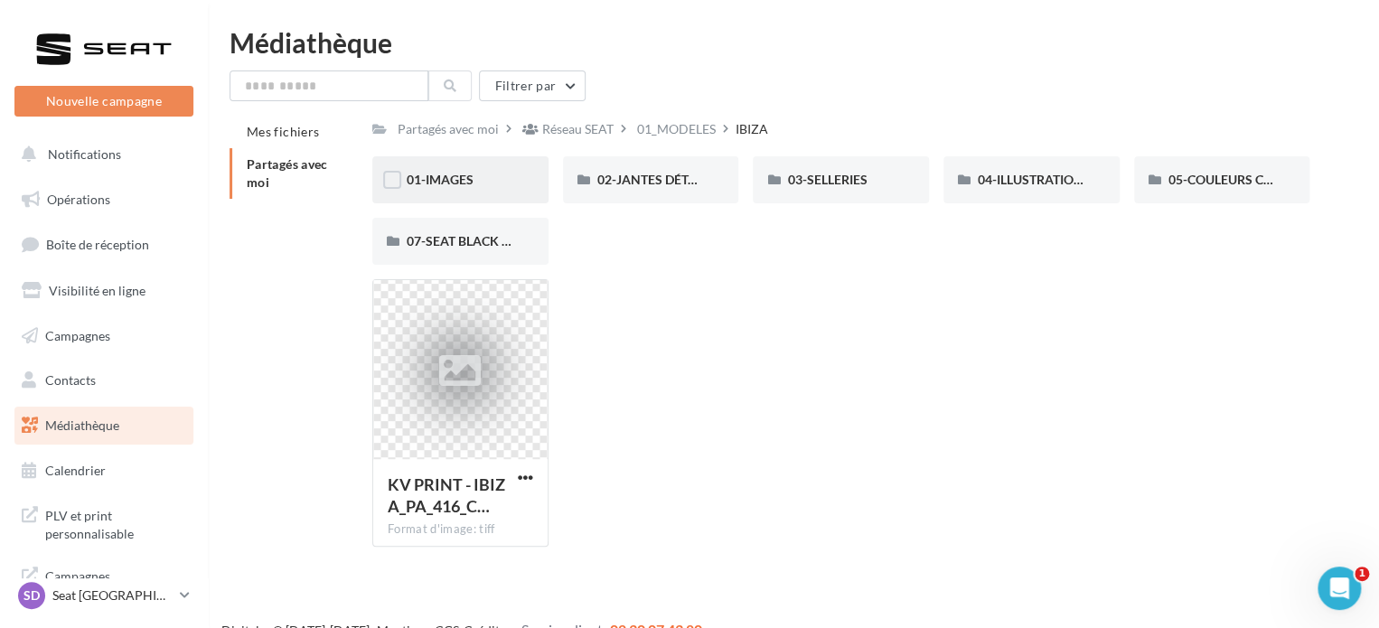
click at [465, 176] on span "01-IMAGES" at bounding box center [440, 179] width 67 height 15
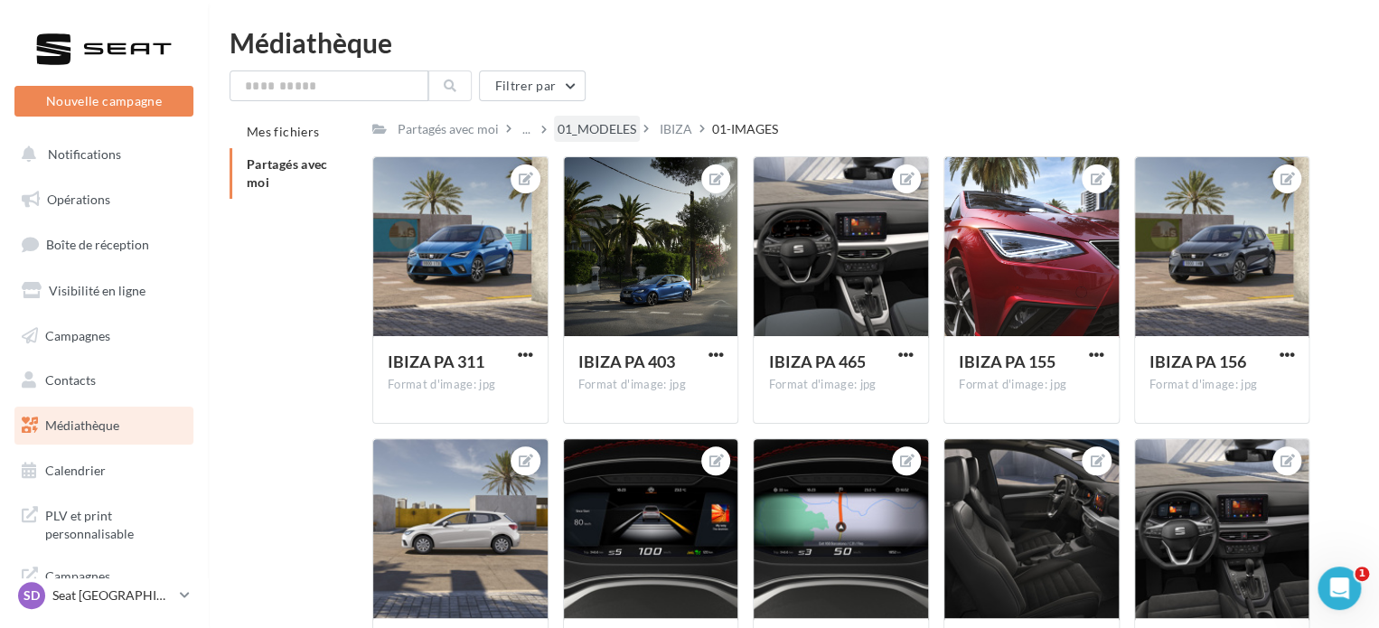
click at [599, 124] on div "01_MODELES" at bounding box center [597, 129] width 79 height 18
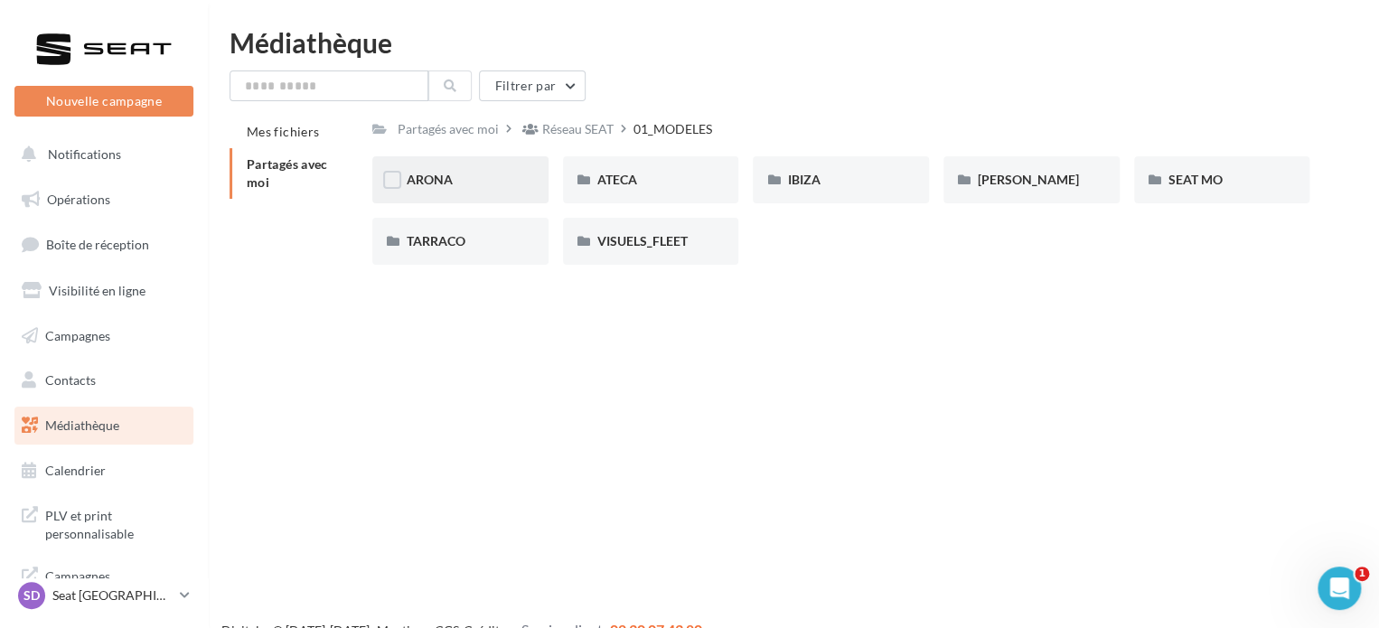
click at [441, 191] on div "ARONA" at bounding box center [460, 179] width 176 height 47
click at [470, 180] on span "01-IMAGES" at bounding box center [440, 179] width 67 height 15
